Goal: Navigation & Orientation: Find specific page/section

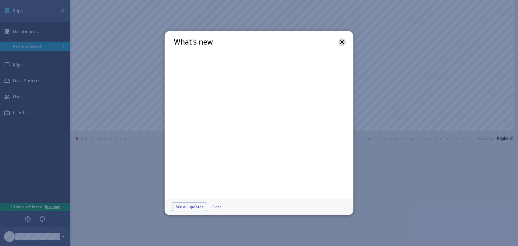
click at [343, 42] on icon at bounding box center [343, 42] width 4 height 4
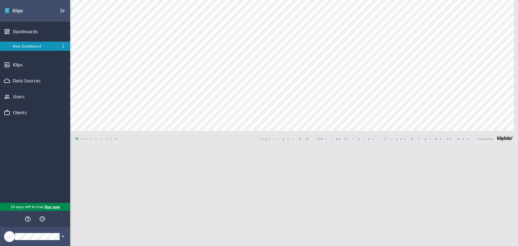
click at [80, 140] on span "Connected" at bounding box center [98, 138] width 45 height 3
click at [25, 68] on div "Klips" at bounding box center [35, 65] width 70 height 12
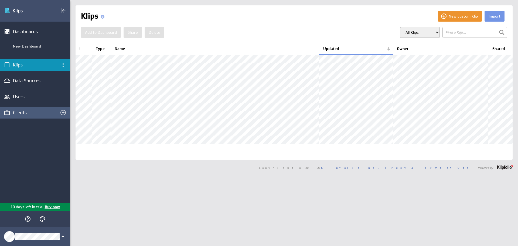
click at [38, 113] on div "Clients" at bounding box center [35, 113] width 44 height 6
